Goal: Book appointment/travel/reservation

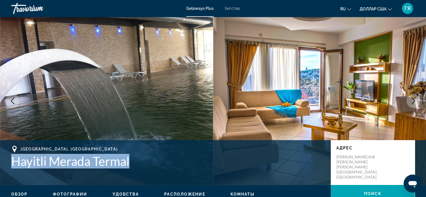
drag, startPoint x: 12, startPoint y: 160, endPoint x: 133, endPoint y: 164, distance: 121.1
click at [133, 164] on h1 "Hayitli Merada Termal" at bounding box center [168, 161] width 314 height 15
copy font "Hayitli Merada Termal"
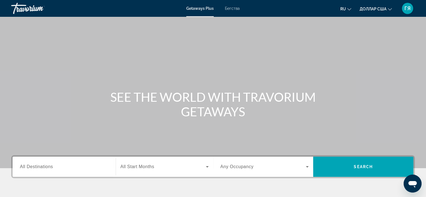
click at [34, 166] on span "All Destinations" at bounding box center [36, 166] width 33 height 5
click at [34, 166] on input "Destination All Destinations" at bounding box center [64, 167] width 89 height 7
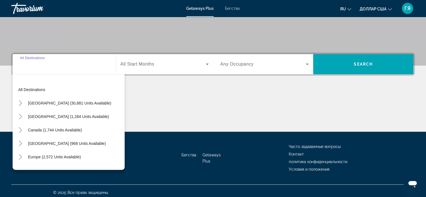
scroll to position [106, 0]
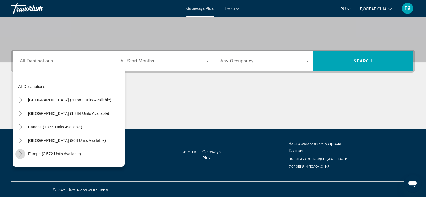
click at [20, 153] on icon "Toggle Europe (2,572 units available)" at bounding box center [21, 154] width 6 height 6
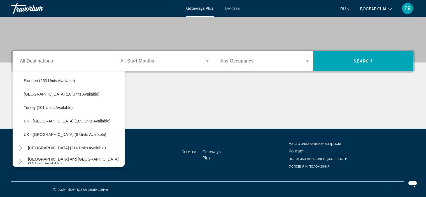
scroll to position [275, 0]
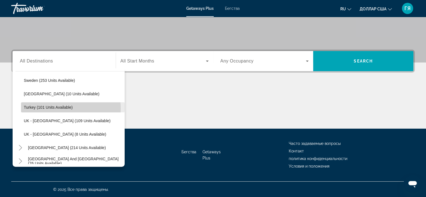
click at [54, 108] on span "Turkey (101 units available)" at bounding box center [48, 107] width 49 height 4
type input "**********"
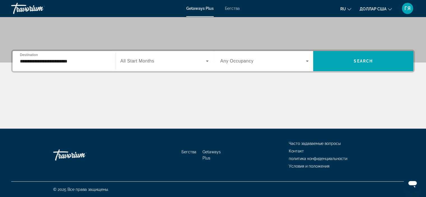
click at [140, 62] on span "All Start Months" at bounding box center [137, 61] width 34 height 5
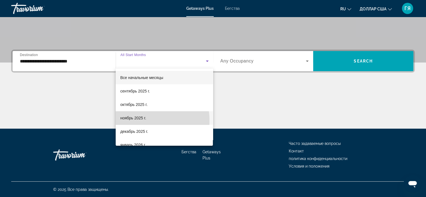
click at [141, 121] on span "ноябрь 2025 г." at bounding box center [133, 118] width 26 height 7
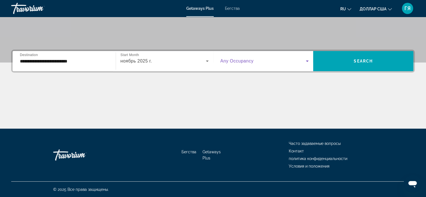
click at [249, 64] on span "Виджет поиска" at bounding box center [263, 61] width 86 height 7
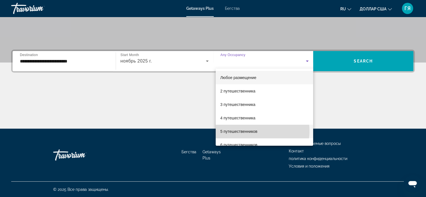
click at [252, 131] on font "5 путешественников" at bounding box center [238, 131] width 37 height 4
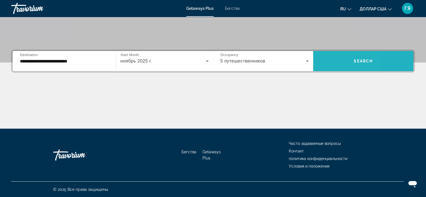
click at [326, 60] on span "Виджет поиска" at bounding box center [363, 60] width 100 height 13
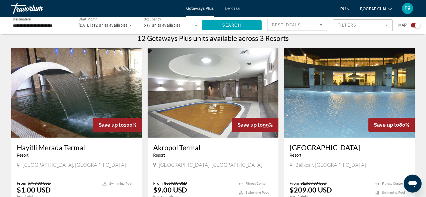
scroll to position [180, 0]
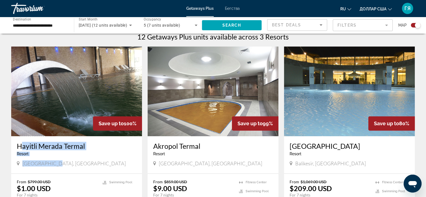
drag, startPoint x: 16, startPoint y: 142, endPoint x: 69, endPoint y: 171, distance: 61.2
click at [69, 171] on div "Hayitli Merada Termal Resort - This is an adults only resort Izmir, Turkey" at bounding box center [76, 154] width 131 height 37
copy div "Hayitli Merada Termal Resort - This is an adults only resort Izmir, Turkey"
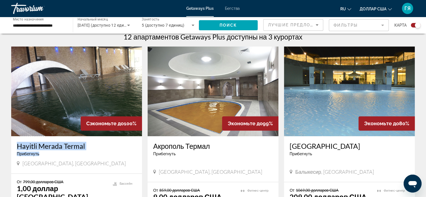
click at [59, 87] on img "Основное содержание" at bounding box center [76, 91] width 131 height 90
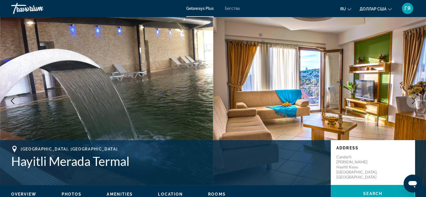
click at [413, 104] on button "Next image" at bounding box center [413, 101] width 14 height 14
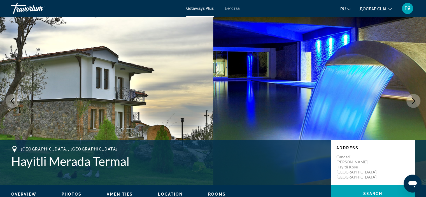
click at [413, 103] on icon "Next image" at bounding box center [413, 100] width 7 height 7
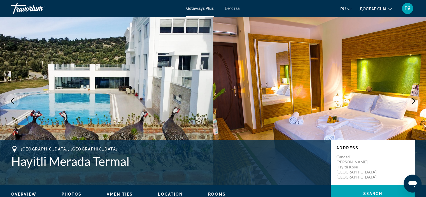
click at [413, 103] on icon "Next image" at bounding box center [413, 100] width 7 height 7
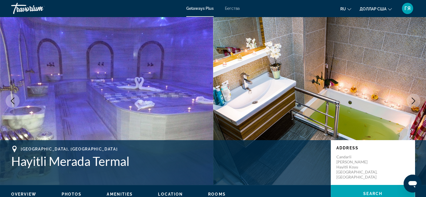
click at [413, 103] on icon "Next image" at bounding box center [413, 100] width 7 height 7
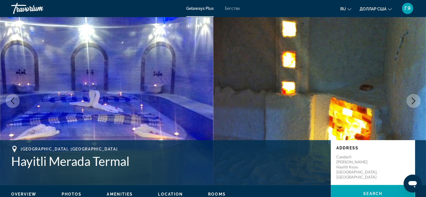
click at [413, 103] on icon "Next image" at bounding box center [413, 100] width 7 height 7
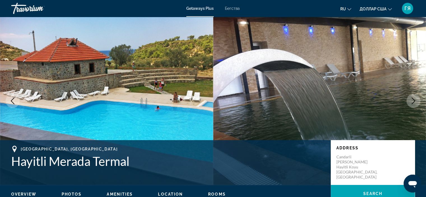
click at [413, 103] on icon "Next image" at bounding box center [413, 100] width 7 height 7
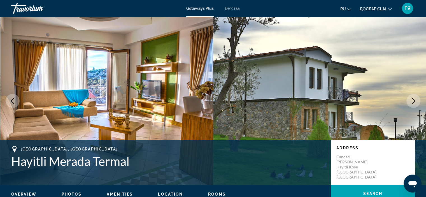
click at [413, 103] on icon "Next image" at bounding box center [413, 100] width 7 height 7
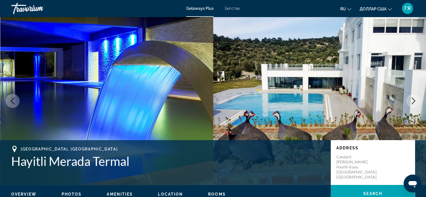
click at [11, 103] on icon "Previous image" at bounding box center [12, 100] width 7 height 7
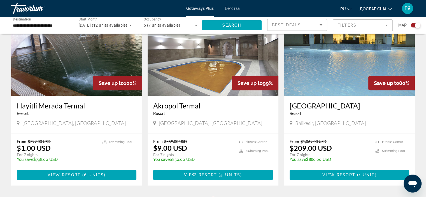
scroll to position [221, 0]
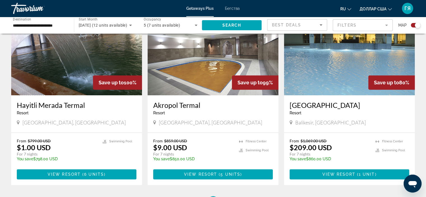
drag, startPoint x: 152, startPoint y: 103, endPoint x: 203, endPoint y: 108, distance: 50.6
click at [203, 108] on div "Akropol Termal Resort - This is an adults only resort Ankara, Turkey" at bounding box center [213, 113] width 131 height 37
copy h3 "Akropol Termal"
click at [167, 58] on img "Основное содержание" at bounding box center [213, 51] width 131 height 90
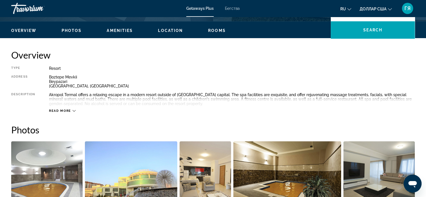
scroll to position [177, 0]
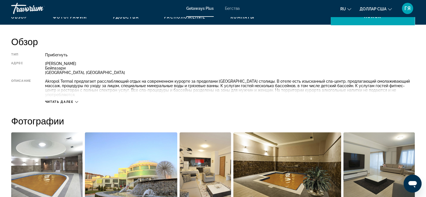
click at [63, 100] on font "Читать далее" at bounding box center [59, 102] width 29 height 4
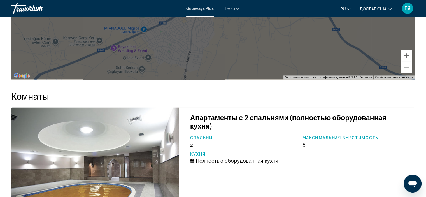
scroll to position [823, 0]
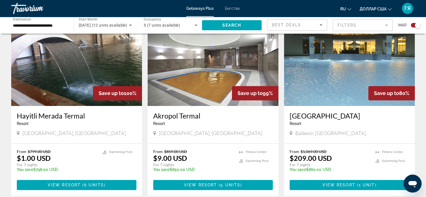
scroll to position [220, 0]
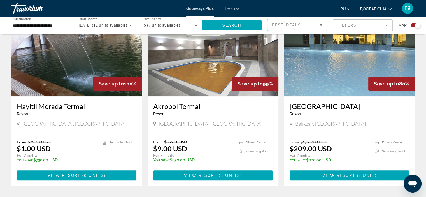
click at [98, 61] on img "Основное содержание" at bounding box center [76, 52] width 131 height 90
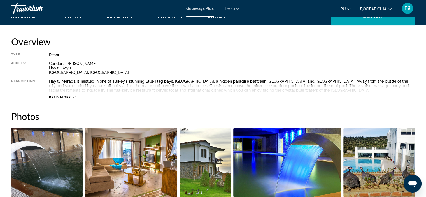
scroll to position [178, 0]
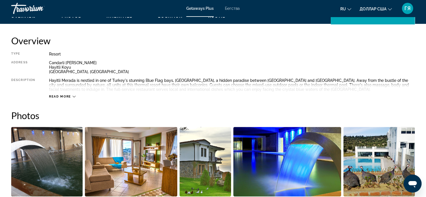
click at [66, 96] on span "Read more" at bounding box center [60, 97] width 22 height 4
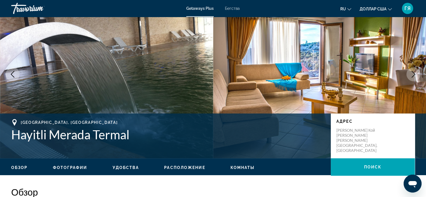
scroll to position [26, 0]
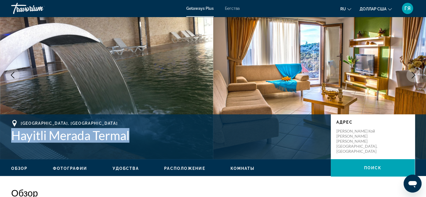
drag, startPoint x: 10, startPoint y: 135, endPoint x: 131, endPoint y: 138, distance: 120.7
click at [131, 138] on div "Измир, Турция Hayitli Merada Termal Адрес Чандарли Дениз Кой Сахил Йолу Хайитли…" at bounding box center [213, 137] width 426 height 34
copy font "Hayitli Merada Termal"
